Goal: Check status: Check status

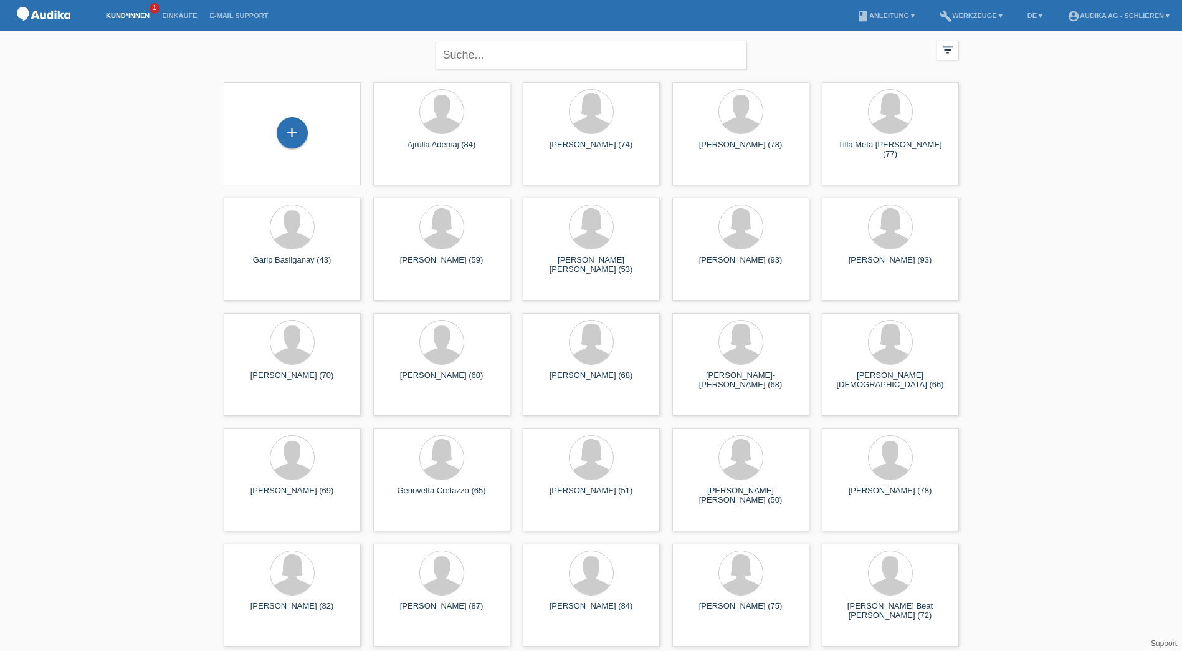
click at [132, 18] on link "Kund*innen" at bounding box center [128, 15] width 56 height 7
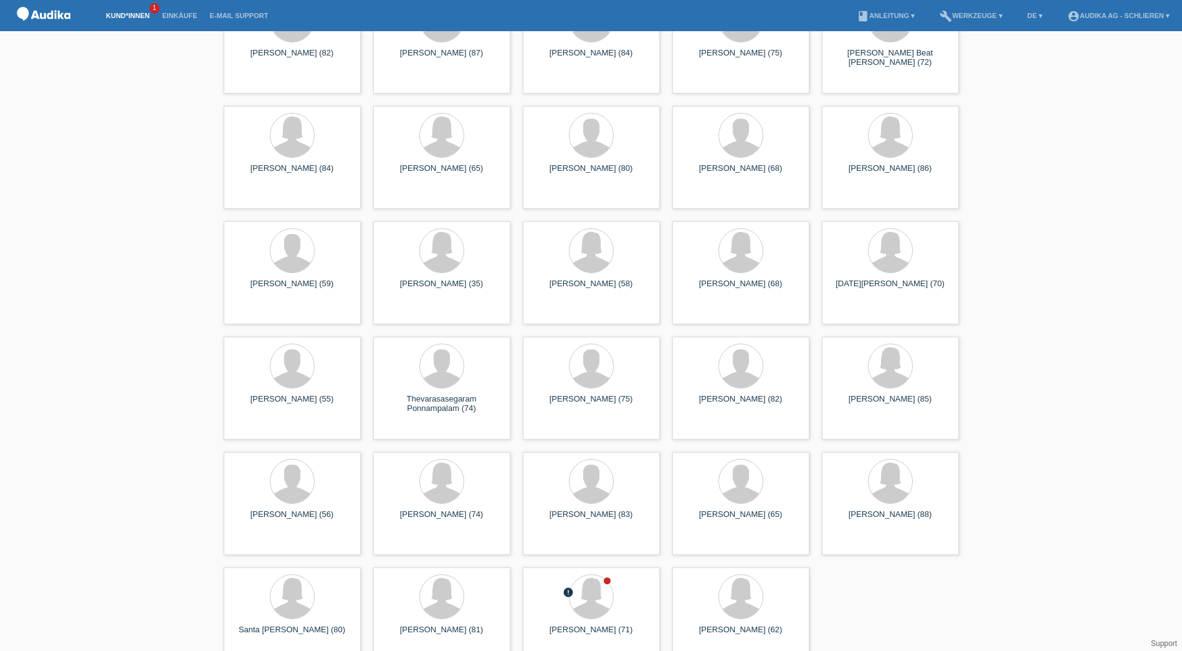
scroll to position [578, 0]
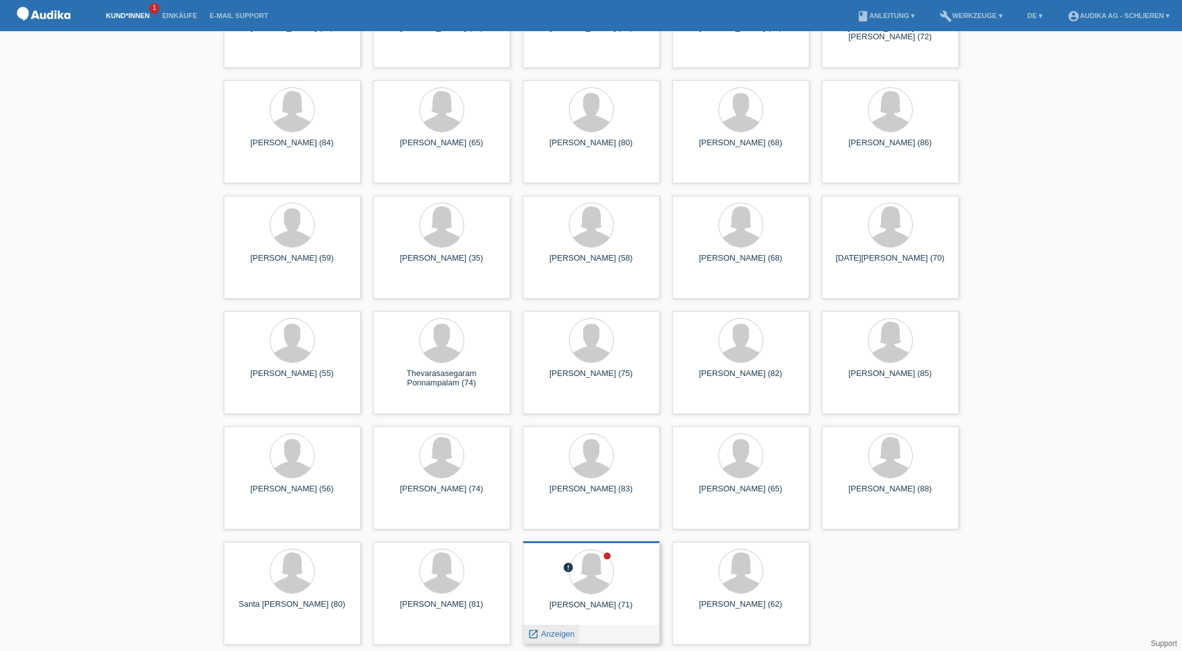
click at [550, 631] on span "Anzeigen" at bounding box center [558, 633] width 34 height 9
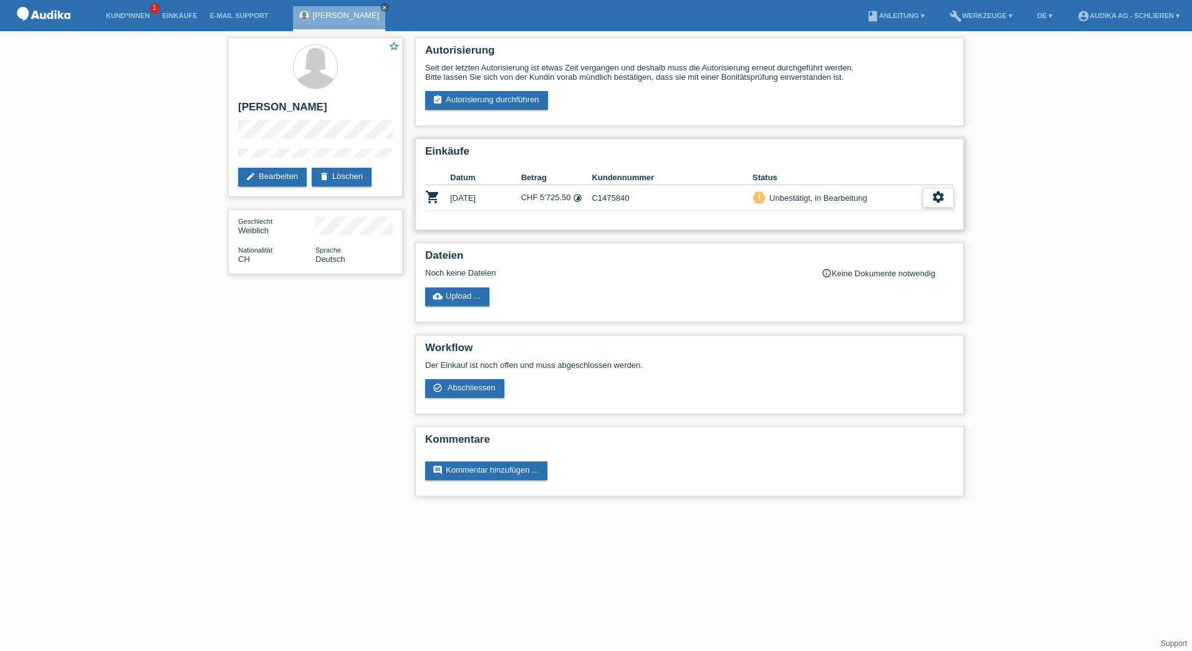
click at [947, 201] on div "settings" at bounding box center [938, 198] width 31 height 20
click at [818, 217] on span "Anzeigen" at bounding box center [830, 216] width 37 height 15
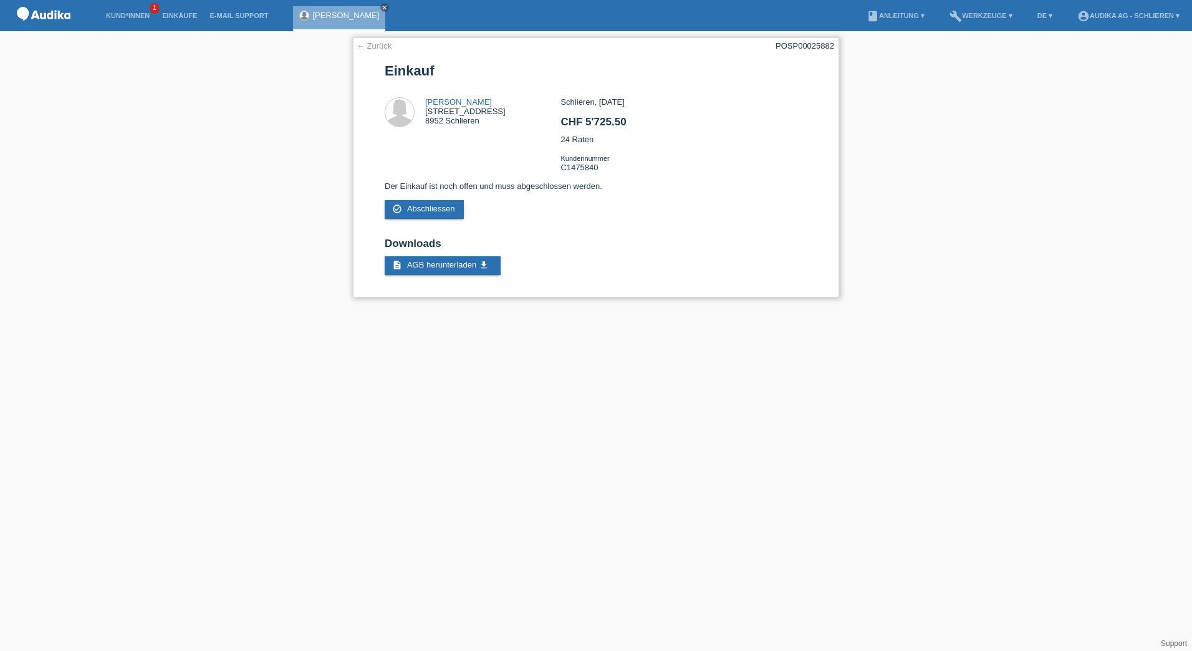
click at [377, 46] on link "← Zurück" at bounding box center [374, 45] width 35 height 9
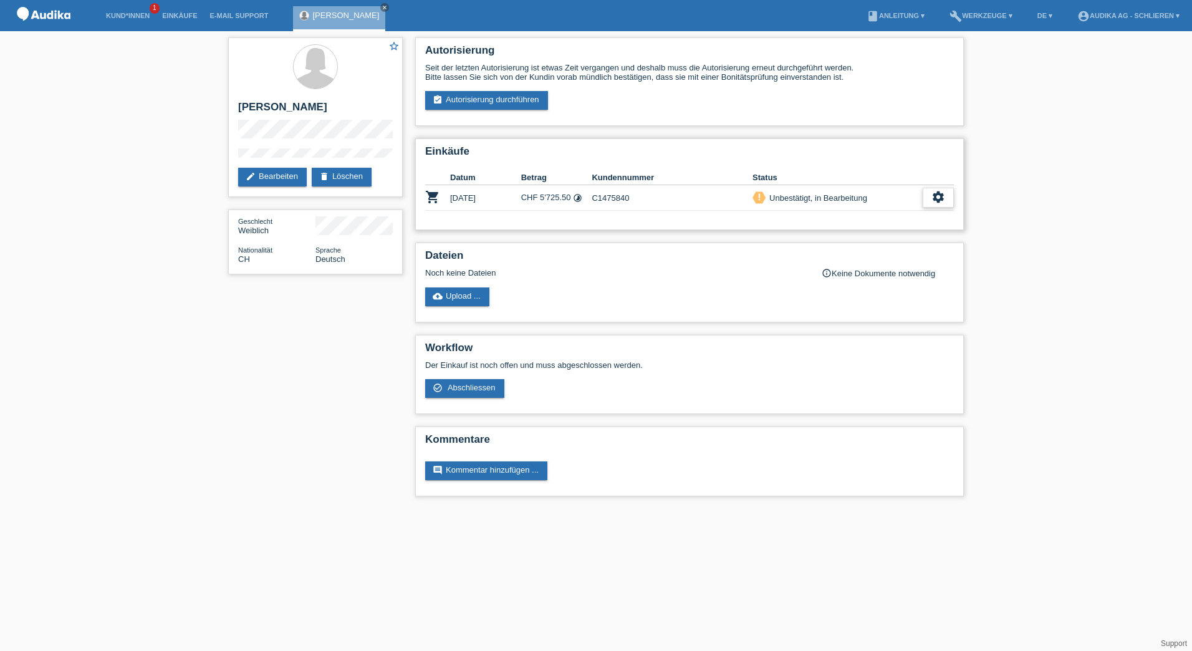
click at [932, 194] on icon "settings" at bounding box center [938, 197] width 14 height 14
click at [835, 220] on span "Anzeigen" at bounding box center [830, 216] width 37 height 15
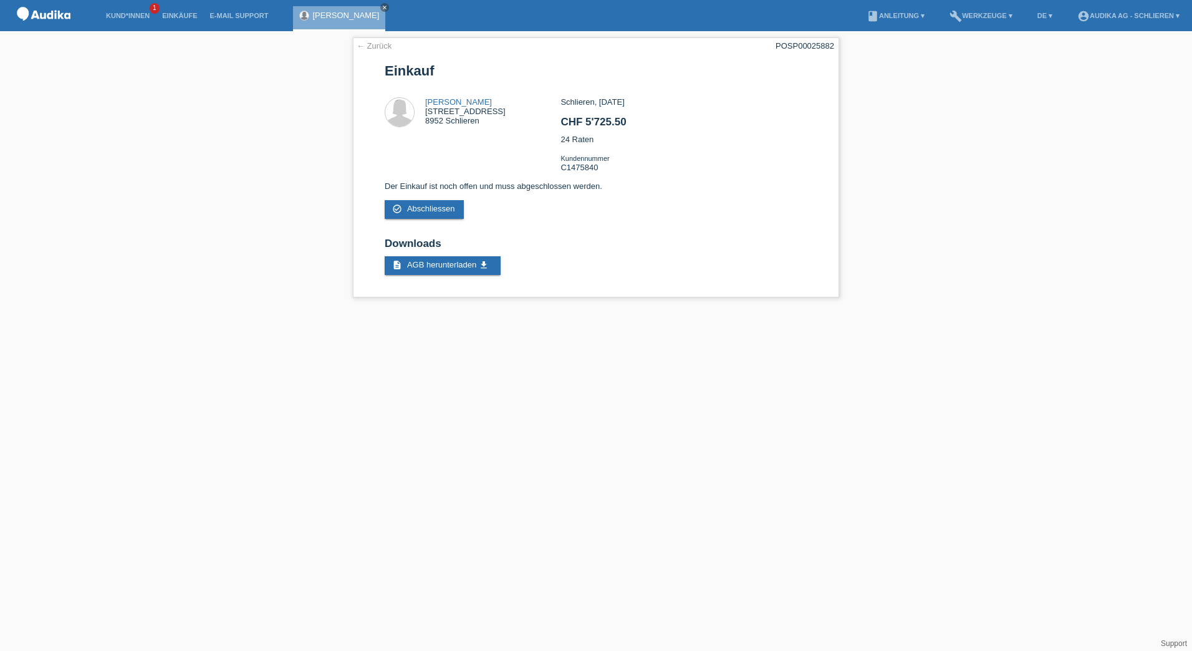
click at [969, 161] on div "← Zurück POSP00025882 Einkauf [PERSON_NAME][GEOGRAPHIC_DATA][STREET_ADDRESS] CH…" at bounding box center [596, 170] width 1192 height 279
click at [175, 299] on div "← Zurück POSP00025882 Einkauf [PERSON_NAME][GEOGRAPHIC_DATA][STREET_ADDRESS] CH…" at bounding box center [596, 170] width 1192 height 279
